Goal: Information Seeking & Learning: Learn about a topic

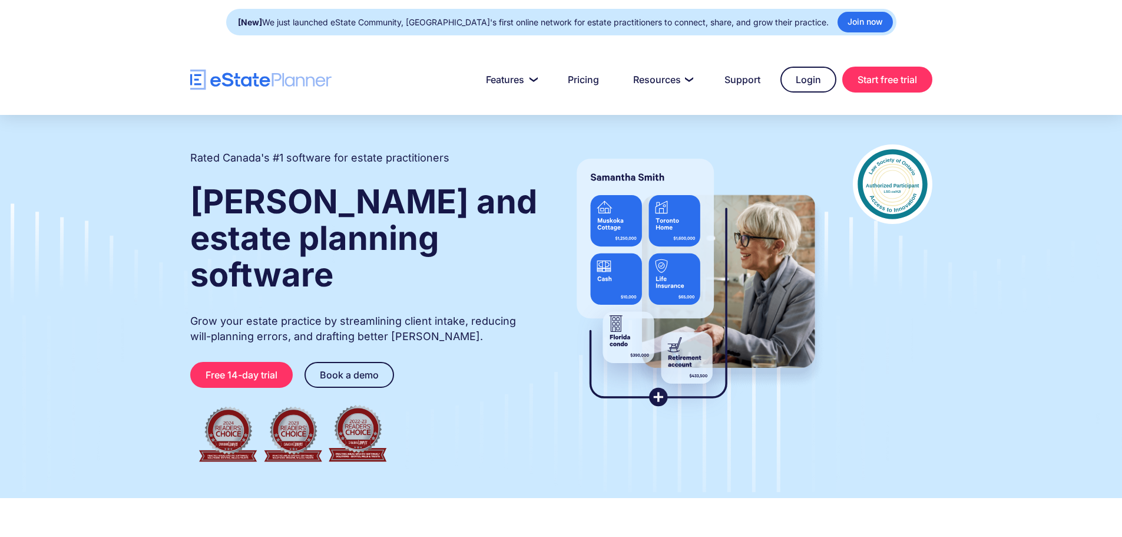
click at [997, 35] on div "[New] We just launched eState Community, [GEOGRAPHIC_DATA]'s first online netwo…" at bounding box center [561, 22] width 1122 height 44
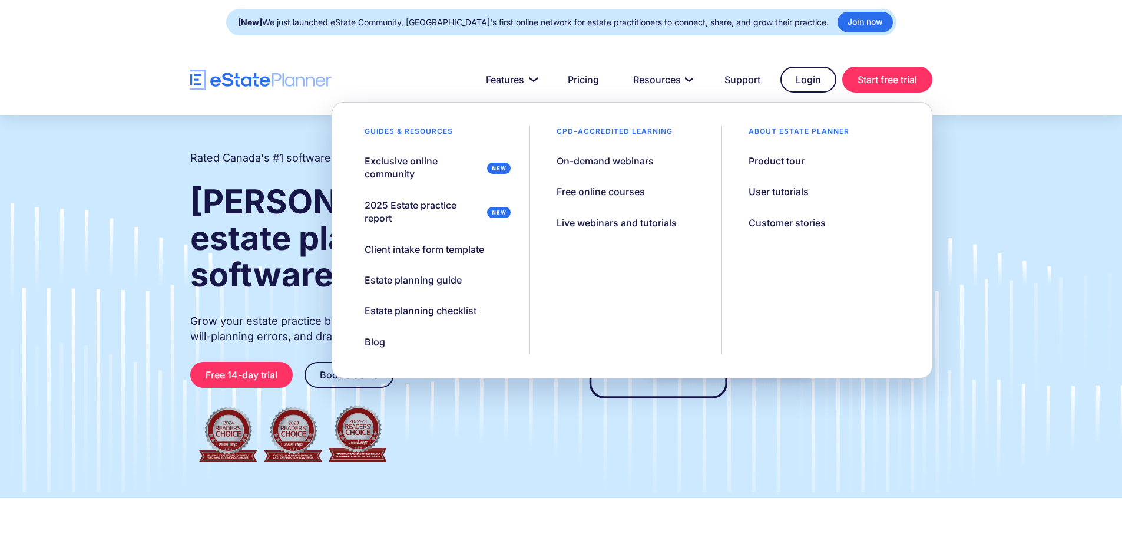
click at [1008, 42] on div "[New] We just launched eState Community, [GEOGRAPHIC_DATA]'s first online netwo…" at bounding box center [561, 22] width 1122 height 44
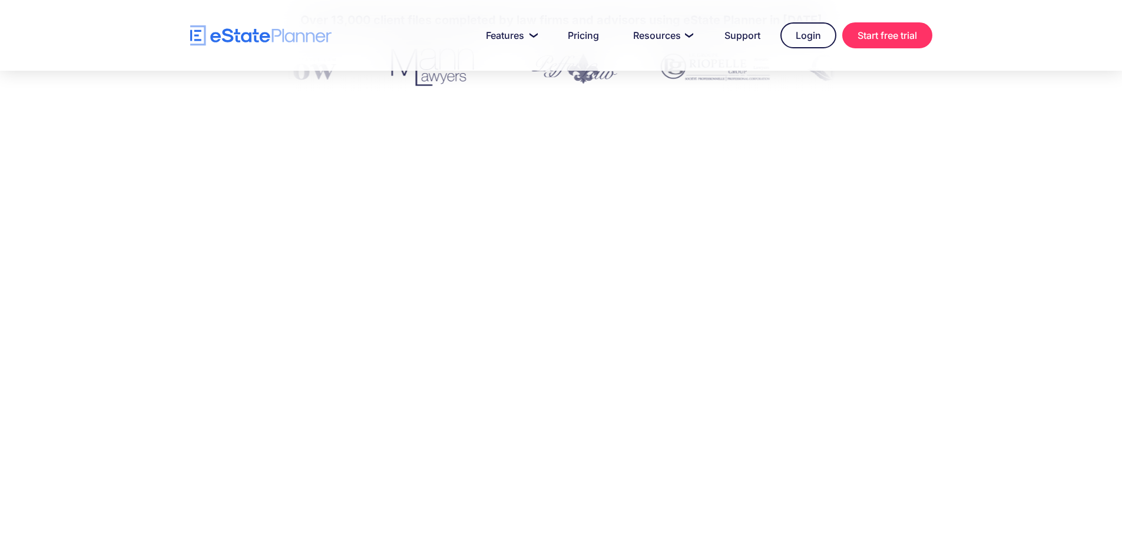
scroll to position [530, 0]
click at [947, 230] on div at bounding box center [561, 293] width 1122 height 393
click at [260, 25] on img "home" at bounding box center [260, 35] width 141 height 21
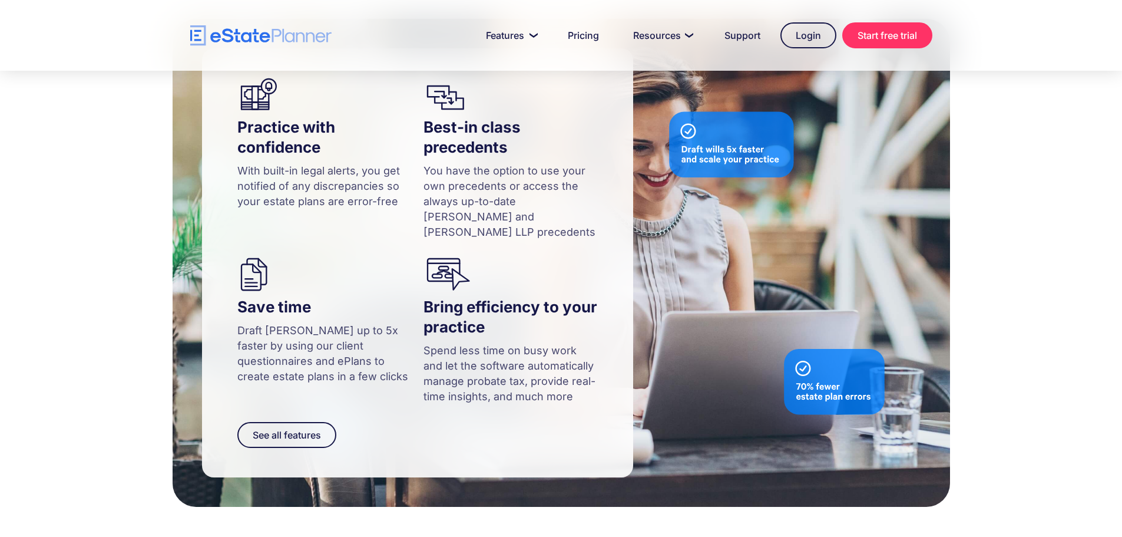
scroll to position [766, 0]
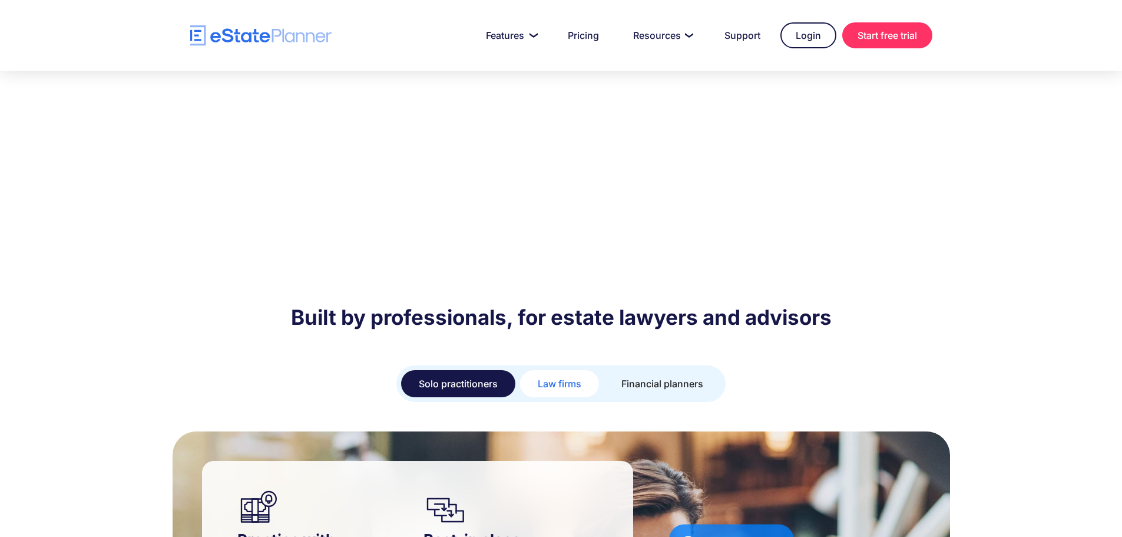
click at [558, 375] on div "Law firms" at bounding box center [560, 383] width 44 height 16
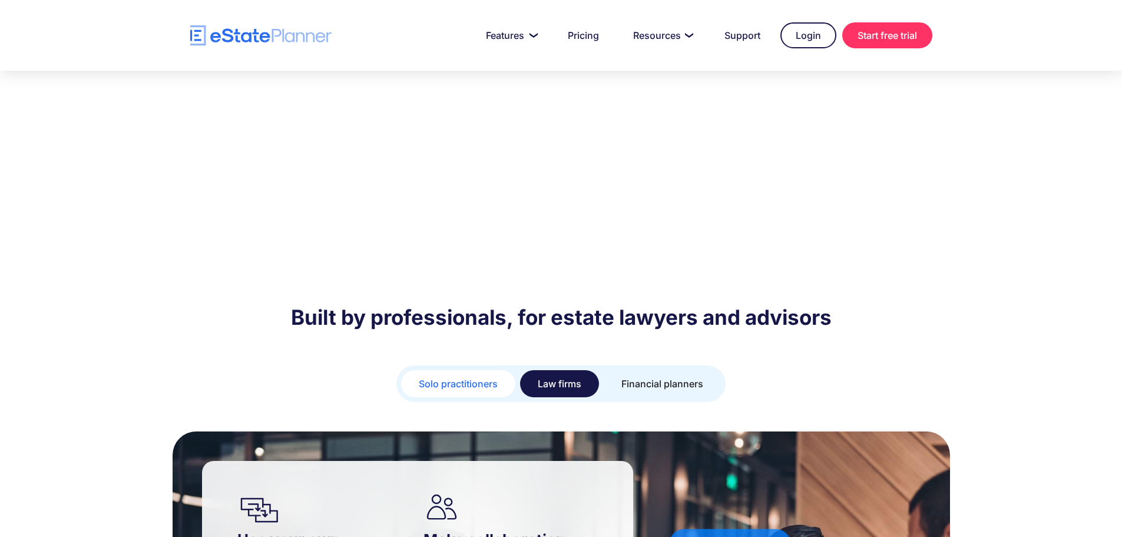
click at [451, 375] on div "Solo practitioners" at bounding box center [458, 383] width 79 height 16
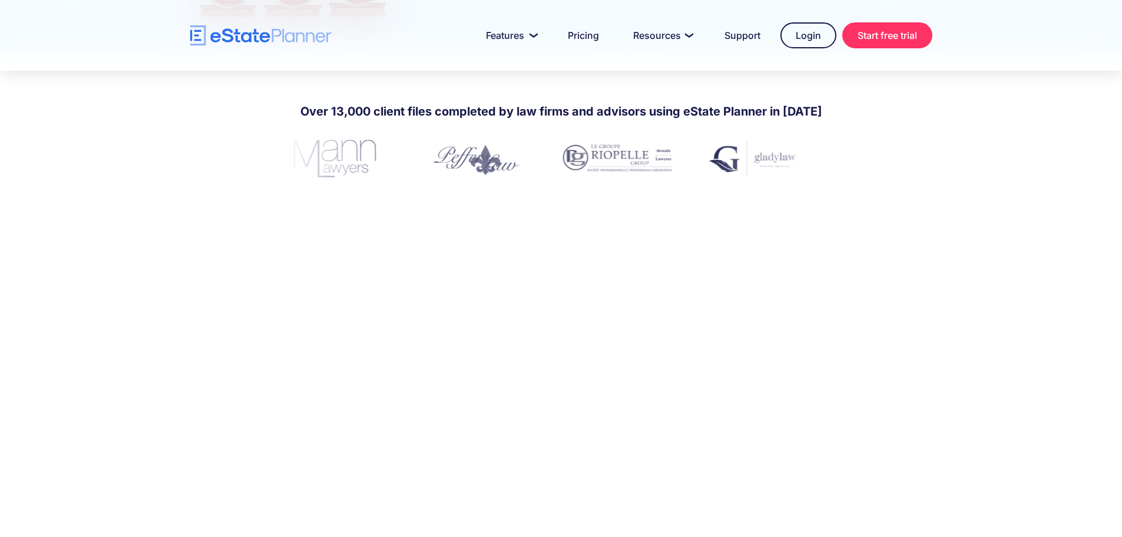
scroll to position [0, 0]
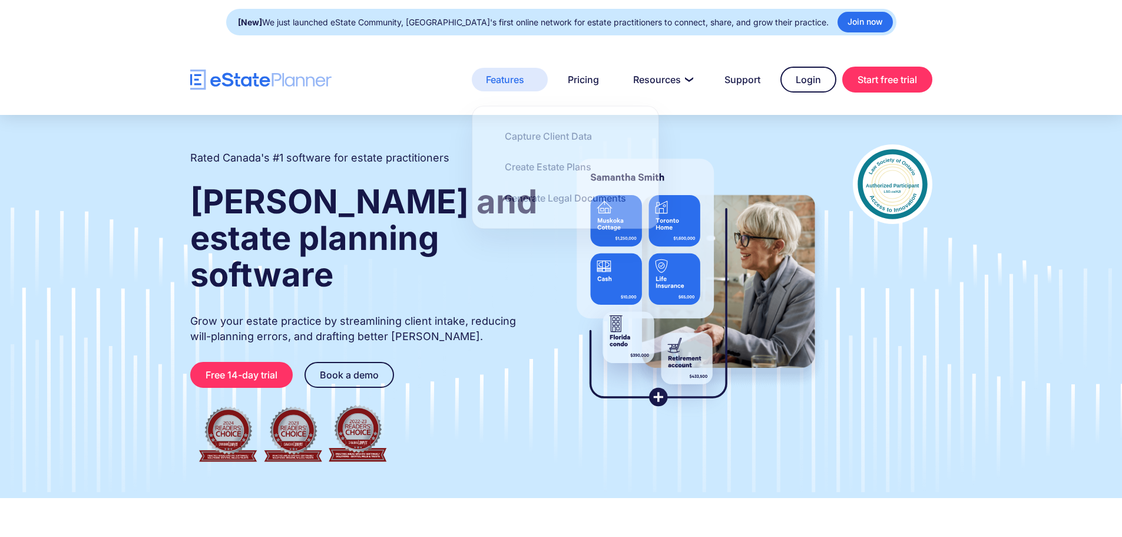
drag, startPoint x: 172, startPoint y: 78, endPoint x: 471, endPoint y: 85, distance: 299.3
click at [471, 85] on div "Features Capture Client Data Create Estate Plans Generate Legal Documents Prici…" at bounding box center [561, 80] width 777 height 26
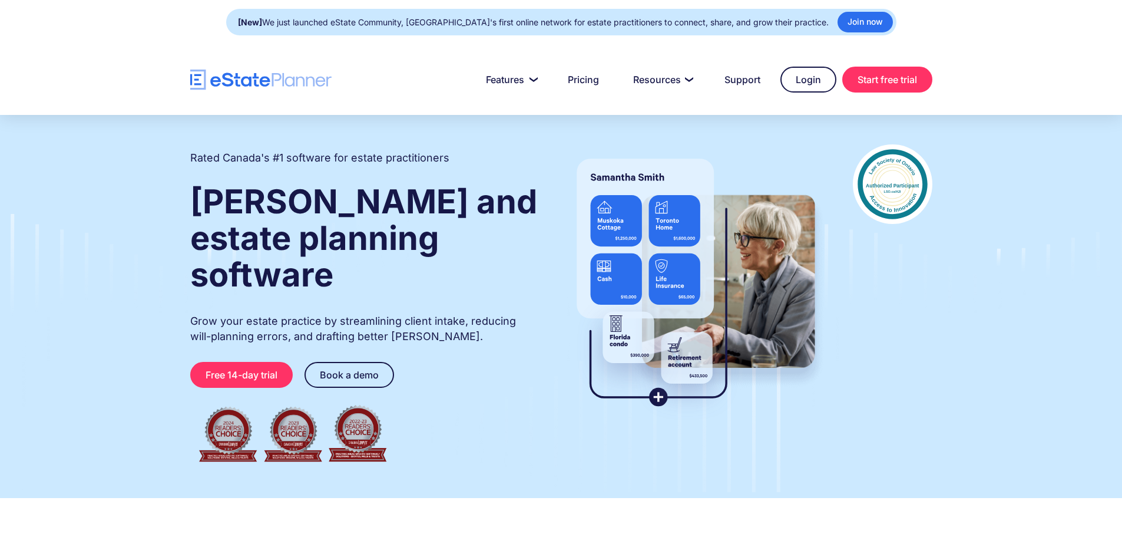
click at [195, 200] on strong "[PERSON_NAME] and estate planning software" at bounding box center [363, 237] width 347 height 113
